Goal: Task Accomplishment & Management: Manage account settings

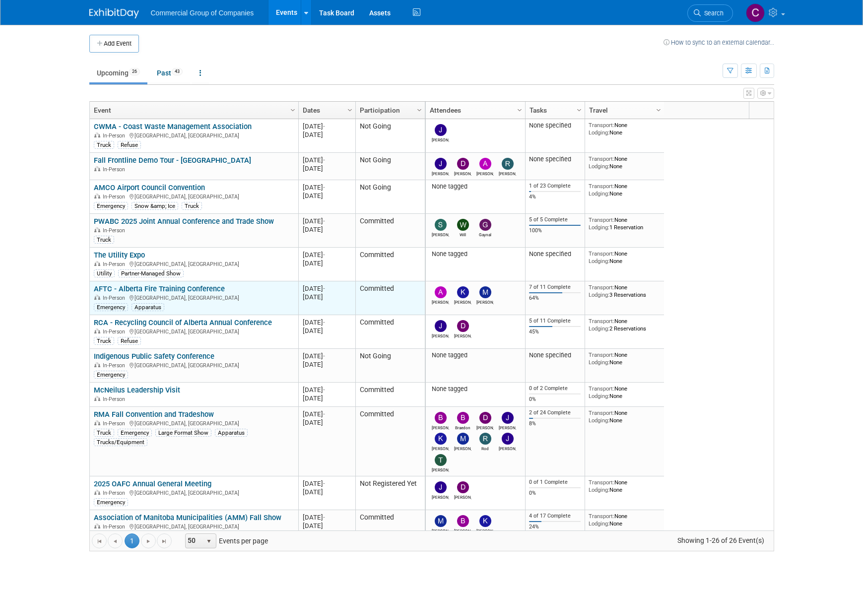
click at [131, 292] on link "AFTC - Alberta Fire Training Conference" at bounding box center [159, 288] width 131 height 9
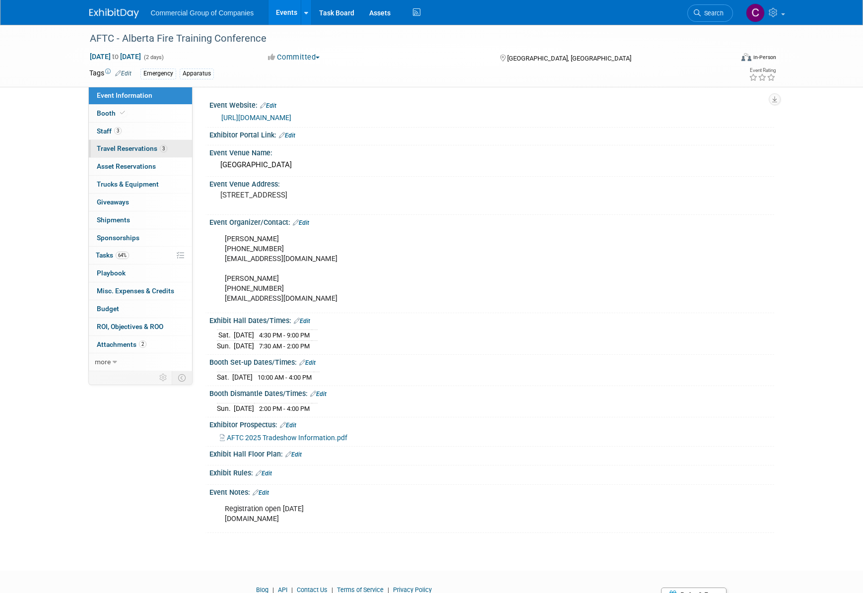
click at [153, 144] on link "3 Travel Reservations 3" at bounding box center [140, 148] width 103 height 17
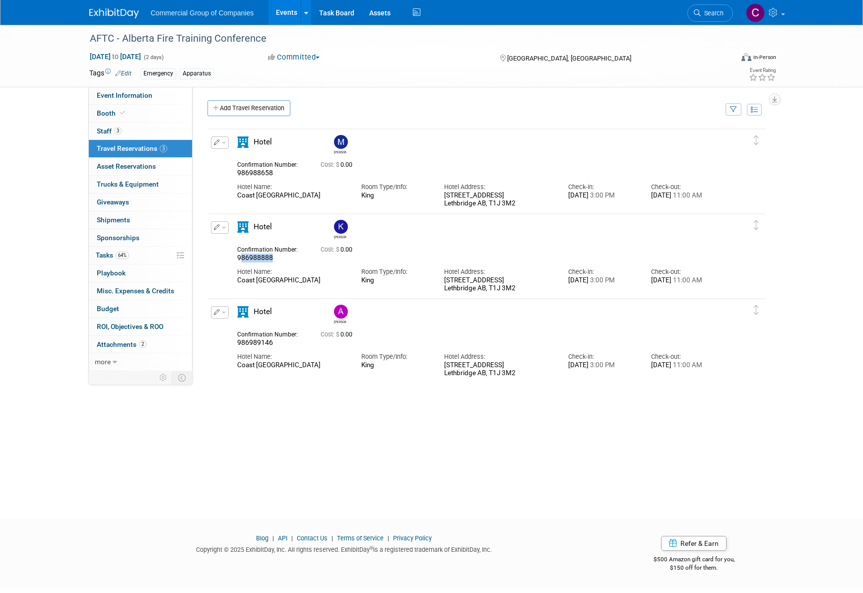
drag, startPoint x: 276, startPoint y: 259, endPoint x: 242, endPoint y: 258, distance: 33.8
click at [242, 258] on div "986988888" at bounding box center [271, 258] width 68 height 9
click at [242, 258] on span "986988888" at bounding box center [255, 258] width 36 height 8
click at [226, 228] on button "button" at bounding box center [220, 227] width 18 height 12
click at [239, 263] on span "Delete Reservation" at bounding box center [260, 261] width 62 height 8
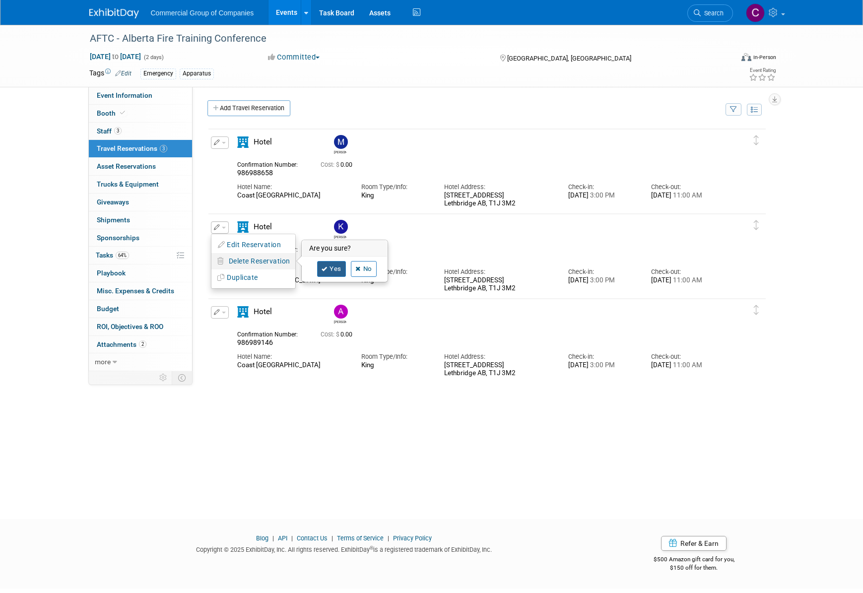
click at [327, 270] on icon at bounding box center [325, 269] width 6 height 5
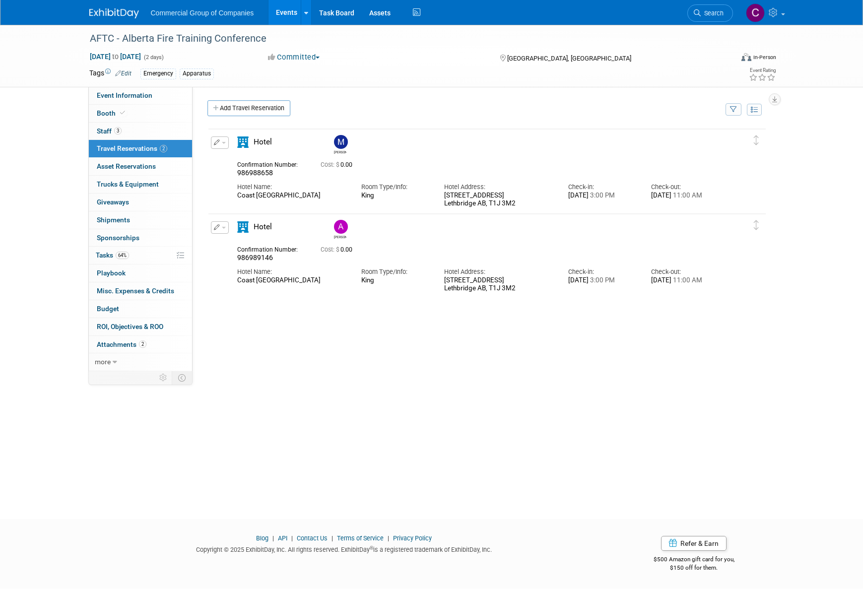
click at [812, 123] on div "AFTC - Alberta Fire Training Conference Oct 18, 2025 to Oct 19, 2025 (2 days) O…" at bounding box center [431, 263] width 863 height 476
click at [795, 244] on div "AFTC - Alberta Fire Training Conference Oct 18, 2025 to Oct 19, 2025 (2 days) O…" at bounding box center [431, 263] width 863 height 476
click at [791, 238] on div "AFTC - Alberta Fire Training Conference Oct 18, 2025 to Oct 19, 2025 (2 days) O…" at bounding box center [431, 263] width 863 height 476
click at [134, 11] on img at bounding box center [114, 13] width 50 height 10
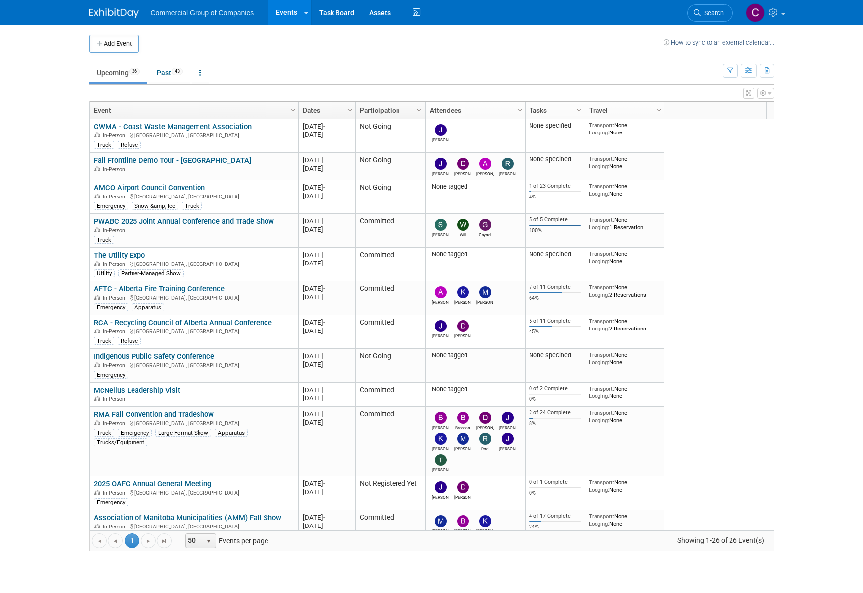
click at [492, 67] on ul "Upcoming 26 Past 43 All Events 69 Past and Upcoming Grouped Annually Events gro…" at bounding box center [405, 74] width 633 height 22
